Goal: Check status

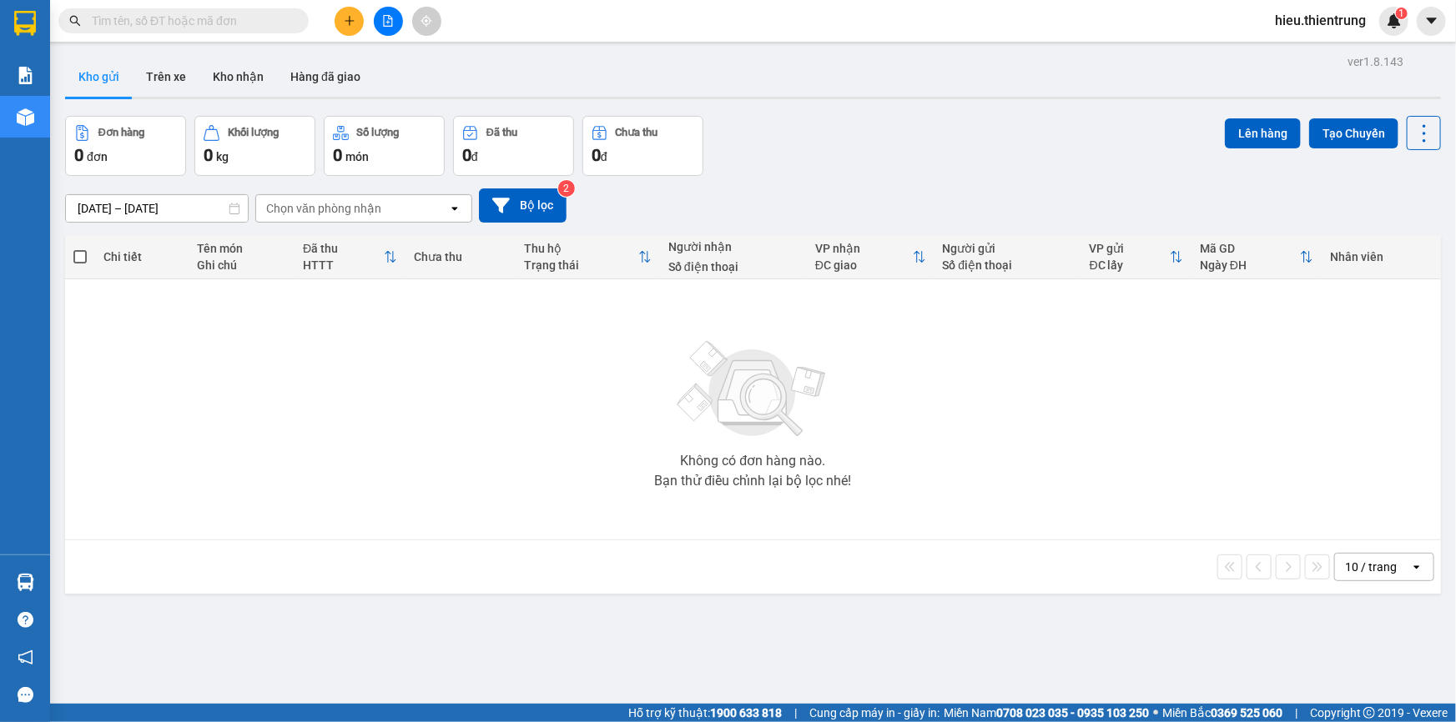
click at [390, 26] on icon "file-add" at bounding box center [388, 21] width 9 height 12
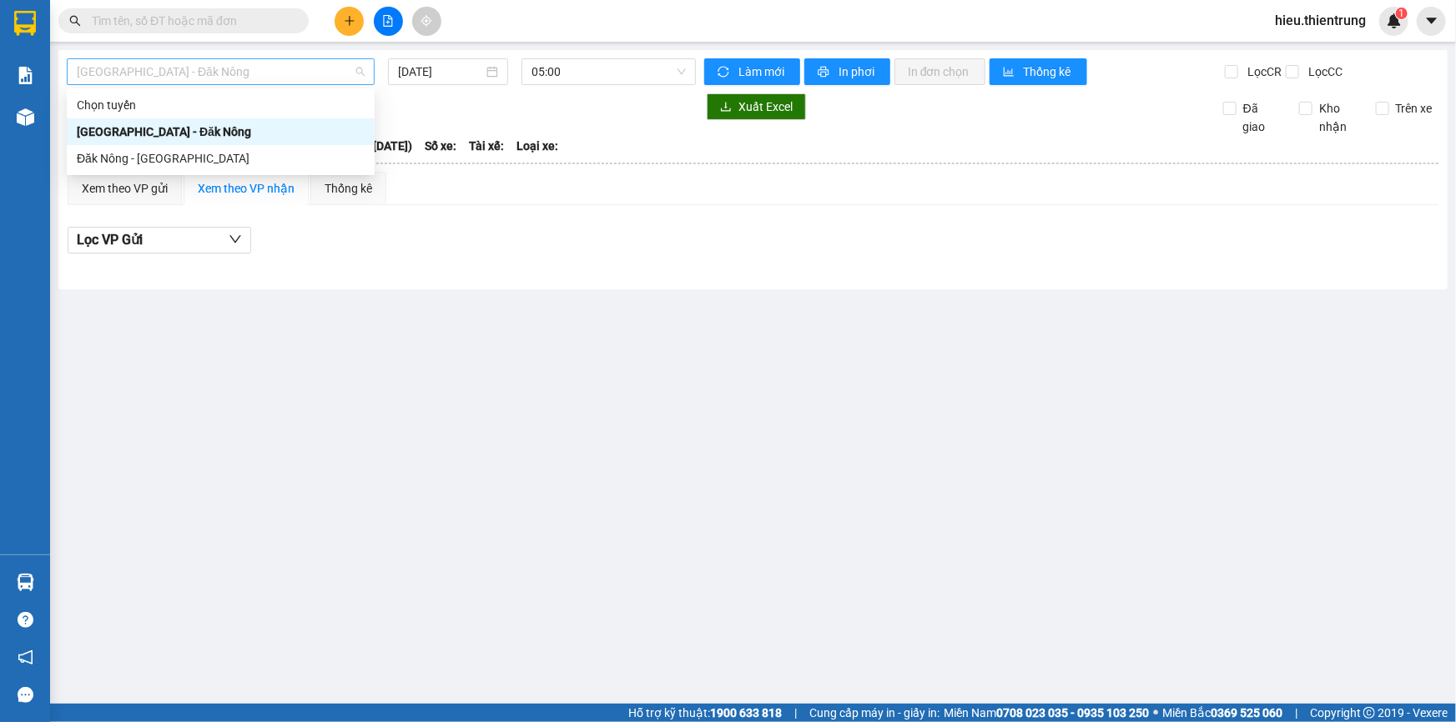
click at [189, 68] on span "[GEOGRAPHIC_DATA] - Đăk Nông" at bounding box center [221, 71] width 288 height 25
click at [138, 138] on div "[GEOGRAPHIC_DATA] - Đăk Nông" at bounding box center [221, 132] width 288 height 18
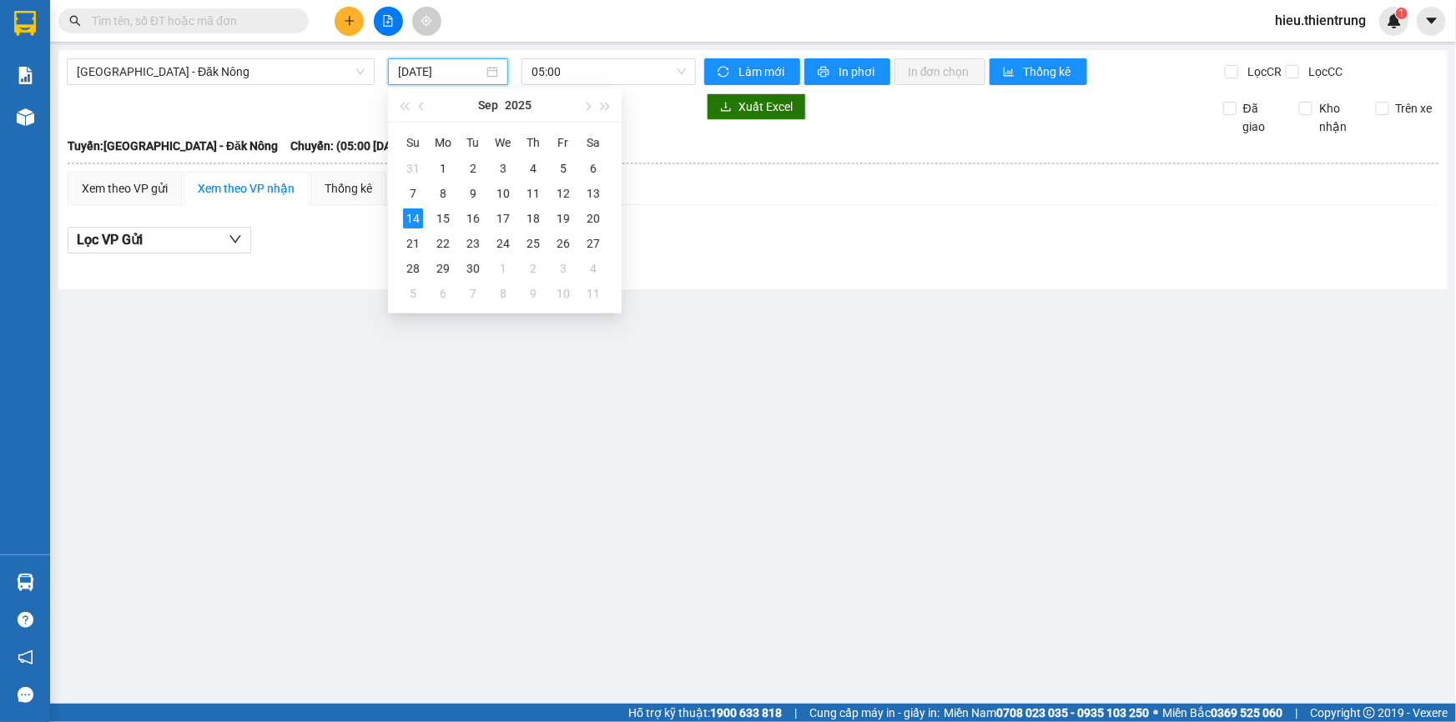
click at [431, 63] on input "[DATE]" at bounding box center [440, 72] width 85 height 18
click at [569, 199] on div "12" at bounding box center [563, 194] width 20 height 20
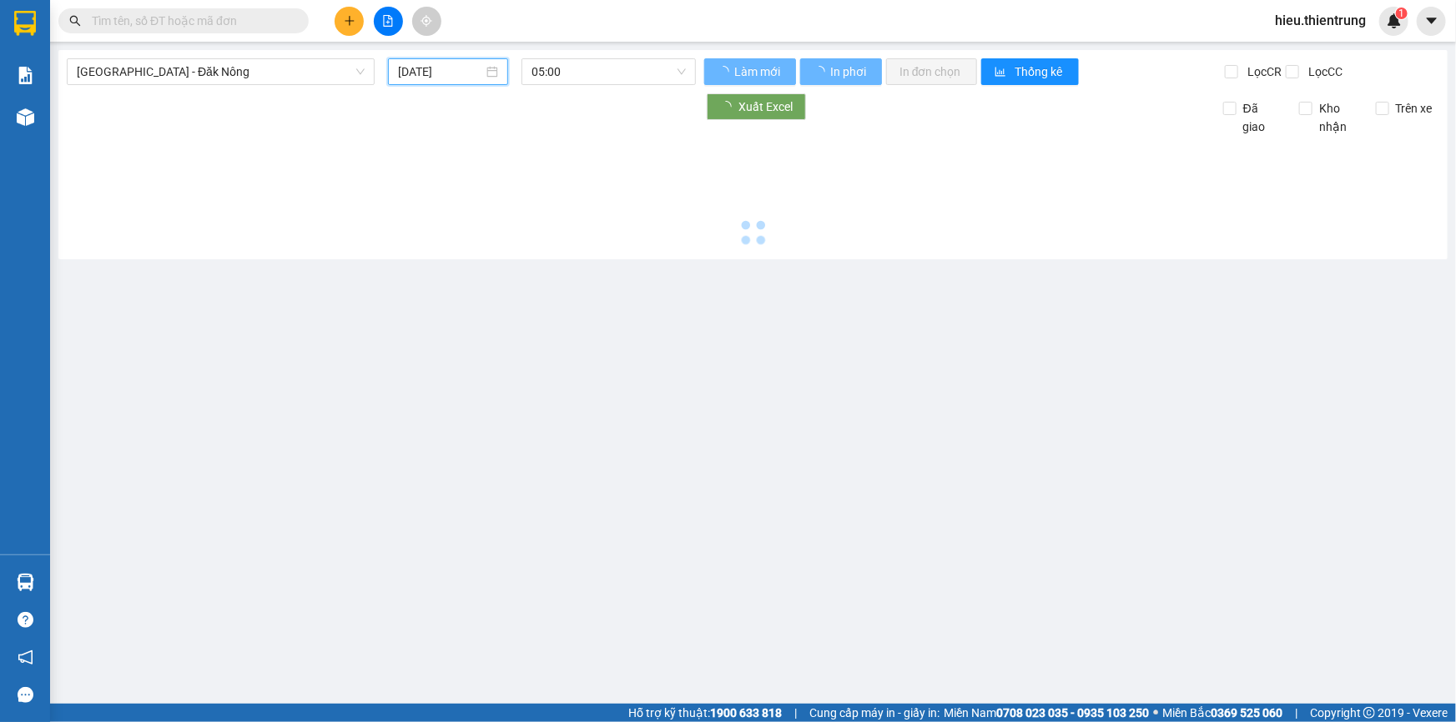
type input "[DATE]"
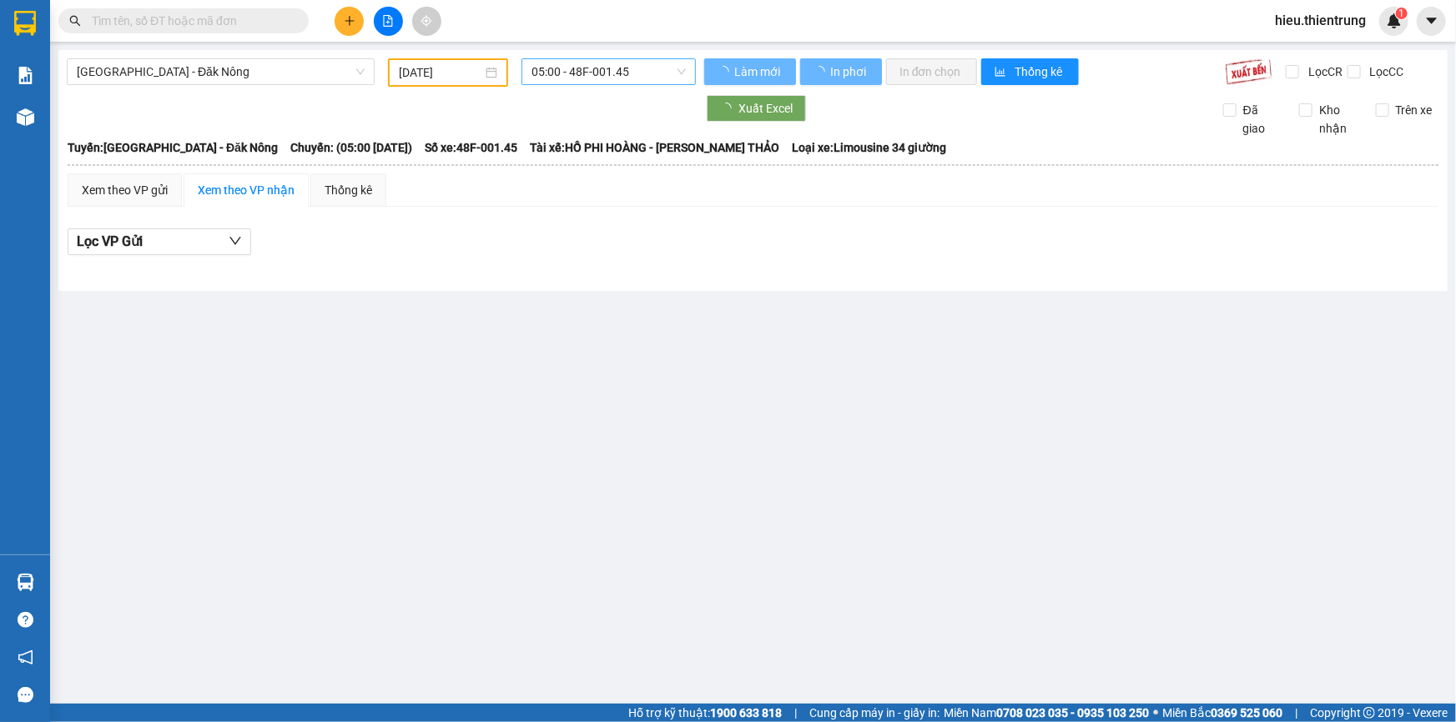
drag, startPoint x: 576, startPoint y: 90, endPoint x: 576, endPoint y: 72, distance: 18.4
click at [576, 89] on div "[GEOGRAPHIC_DATA] - Đăk Nông [DATE] 05:00 - 48F-001.45 Làm mới In phơi In đơn c…" at bounding box center [752, 170] width 1389 height 241
click at [576, 72] on span "05:00 - 48F-001.45" at bounding box center [608, 71] width 154 height 25
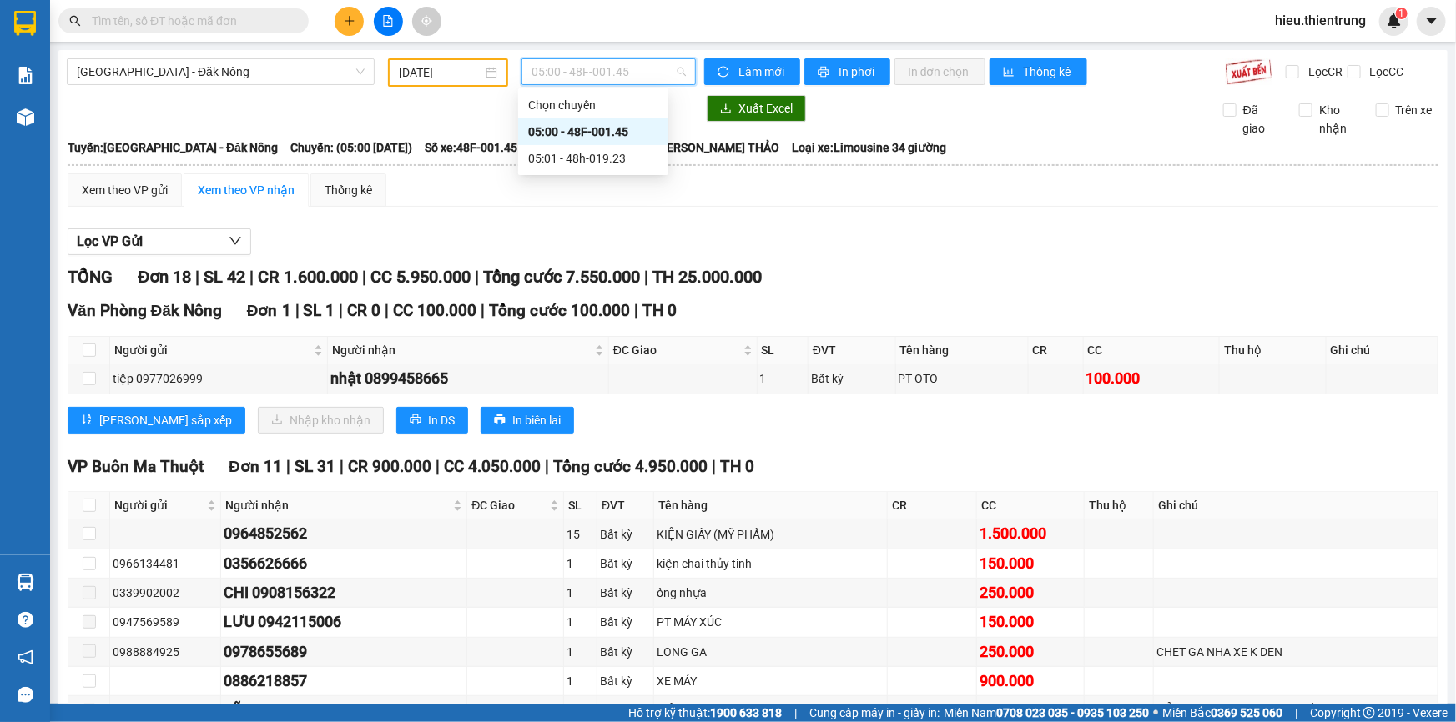
click at [600, 127] on div "05:00 - 48F-001.45" at bounding box center [593, 132] width 130 height 18
click at [589, 78] on span "05:00 - 48F-001.45" at bounding box center [608, 71] width 154 height 25
click at [636, 128] on div "05:00 - 48F-001.45" at bounding box center [593, 132] width 130 height 18
click at [636, 59] on span "05:00 - 48F-001.45" at bounding box center [608, 71] width 154 height 25
click at [613, 133] on div "05:00 - 48F-001.45" at bounding box center [593, 132] width 130 height 18
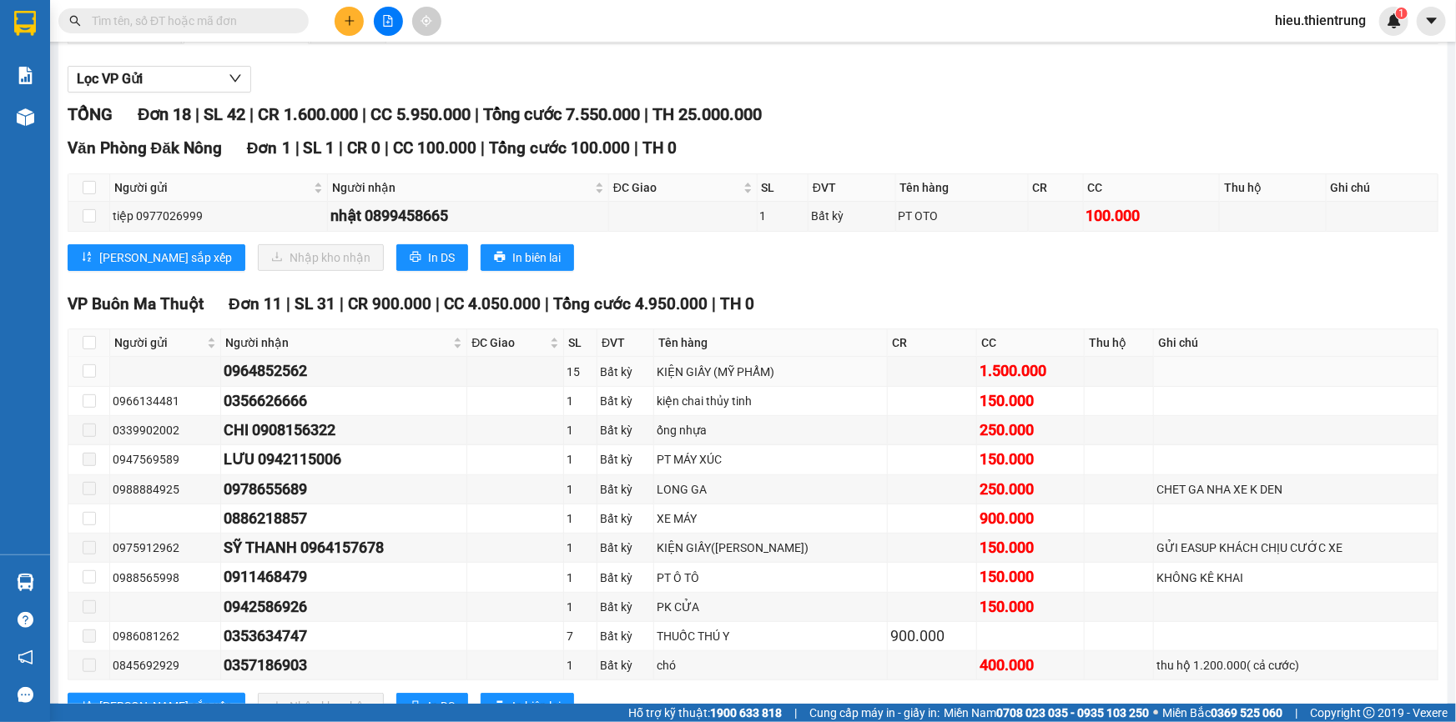
scroll to position [151, 0]
